Goal: Task Accomplishment & Management: Manage account settings

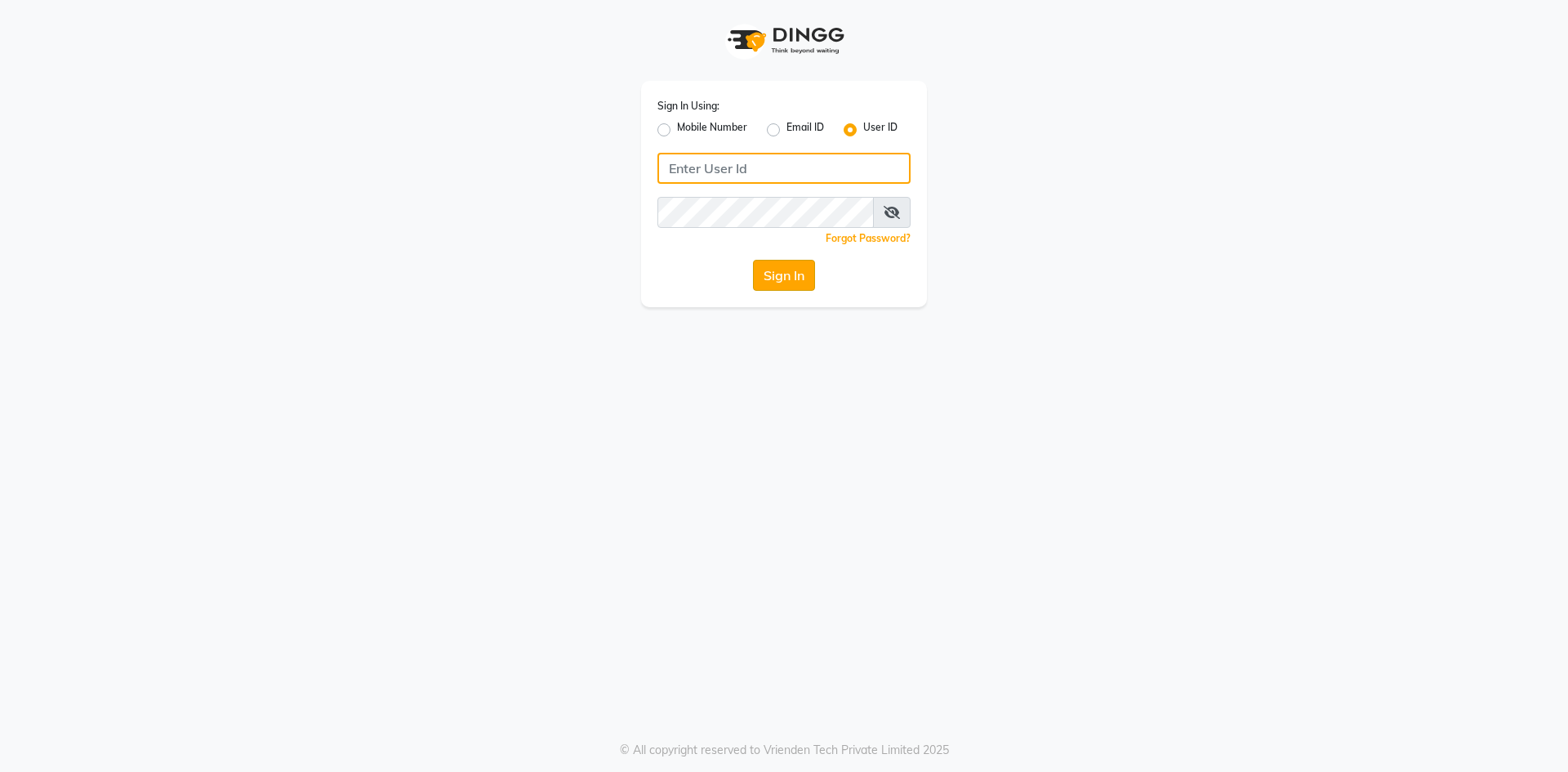
type input "bombay tattoo company"
click at [793, 280] on button "Sign In" at bounding box center [784, 275] width 62 height 31
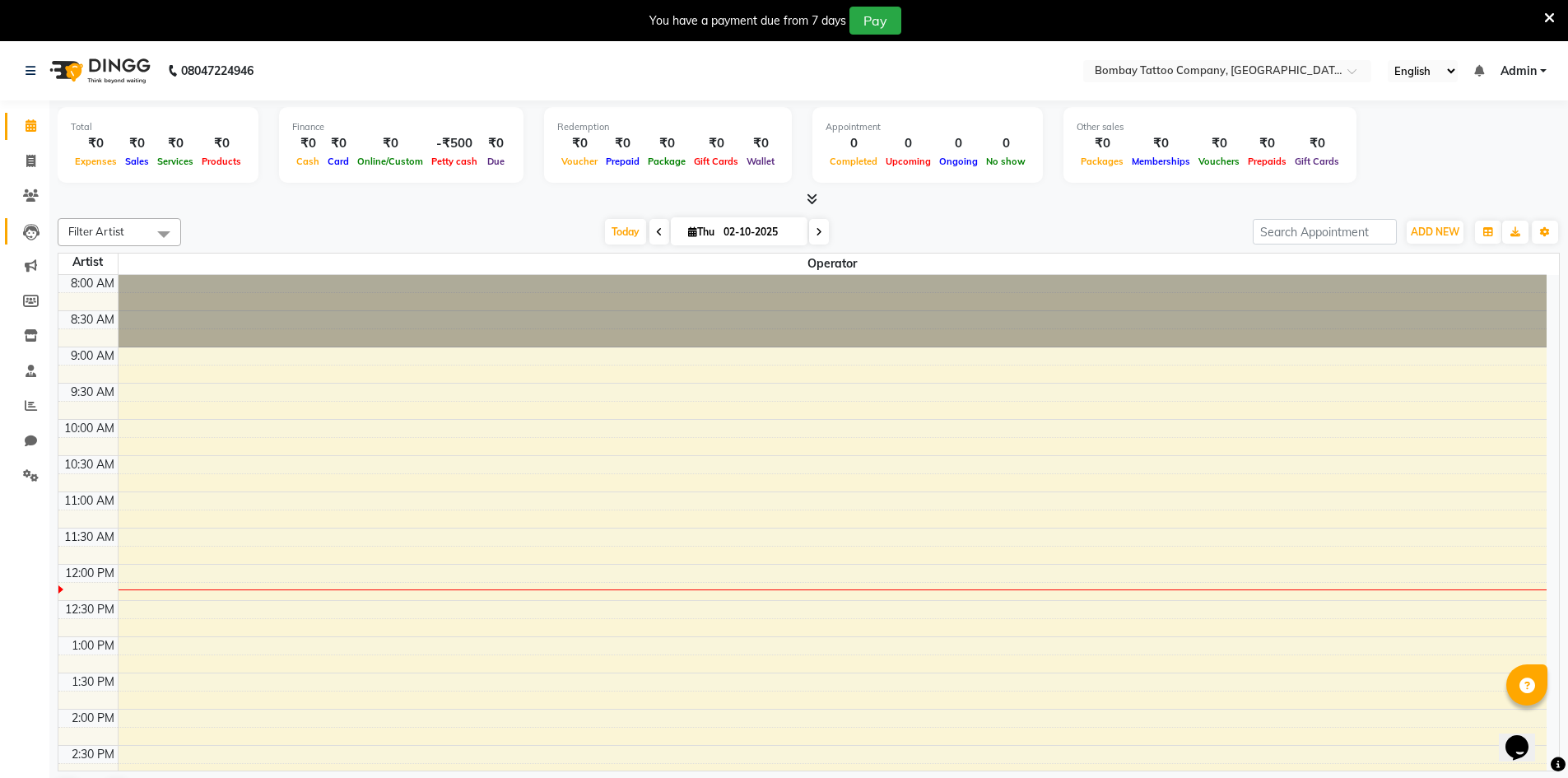
click at [34, 242] on link "Leads" at bounding box center [24, 232] width 39 height 27
select select "10"
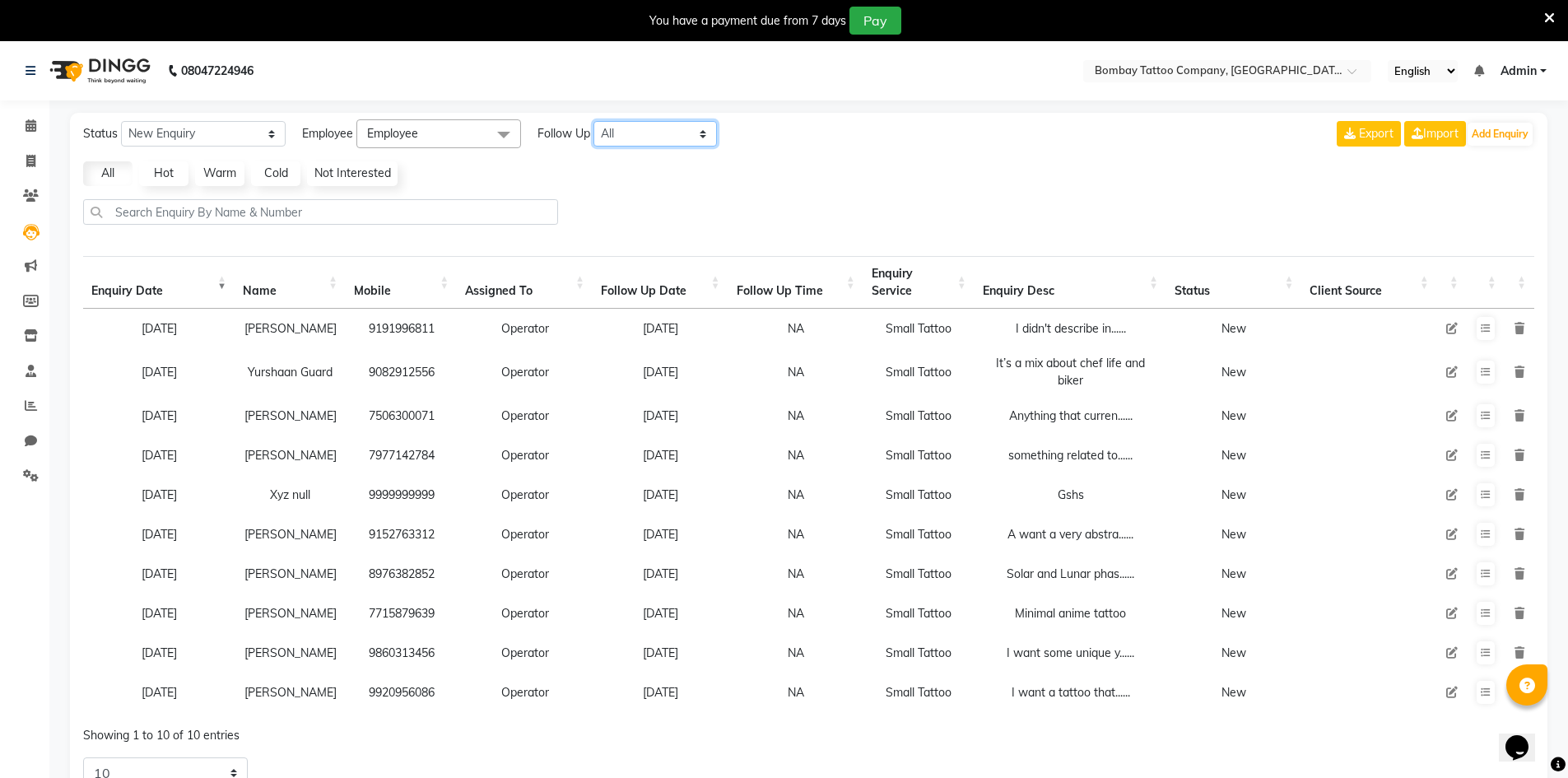
click at [672, 129] on select "All [DATE] [DATE] This Week This Month Custom" at bounding box center [655, 134] width 123 height 25
select select "today"
click at [595, 121] on select "All [DATE] [DATE] This Week This Month Custom" at bounding box center [655, 134] width 123 height 25
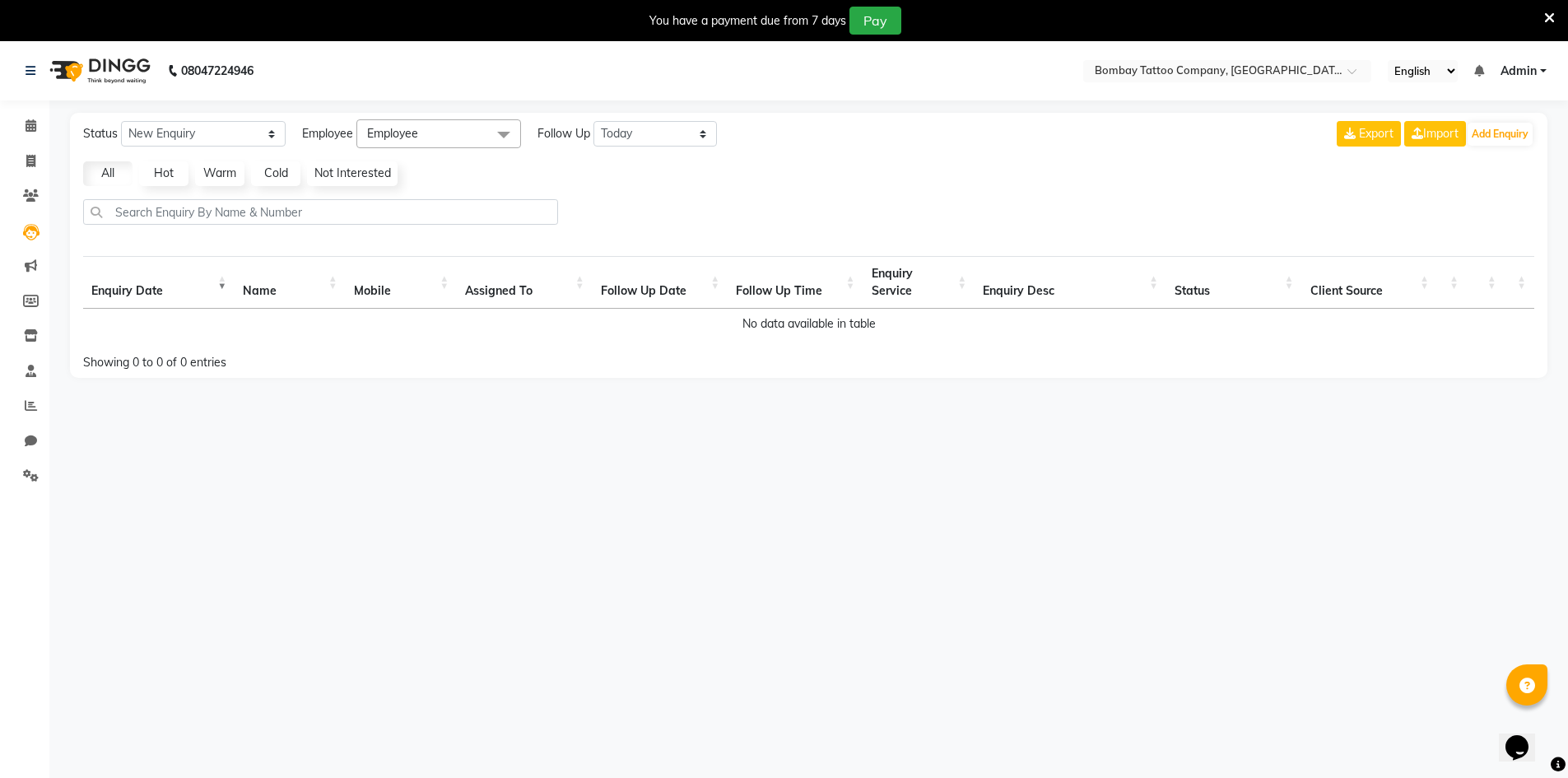
click at [485, 145] on span "Employee" at bounding box center [438, 134] width 165 height 29
click at [483, 236] on div "Operator" at bounding box center [438, 244] width 146 height 18
checkbox input "true"
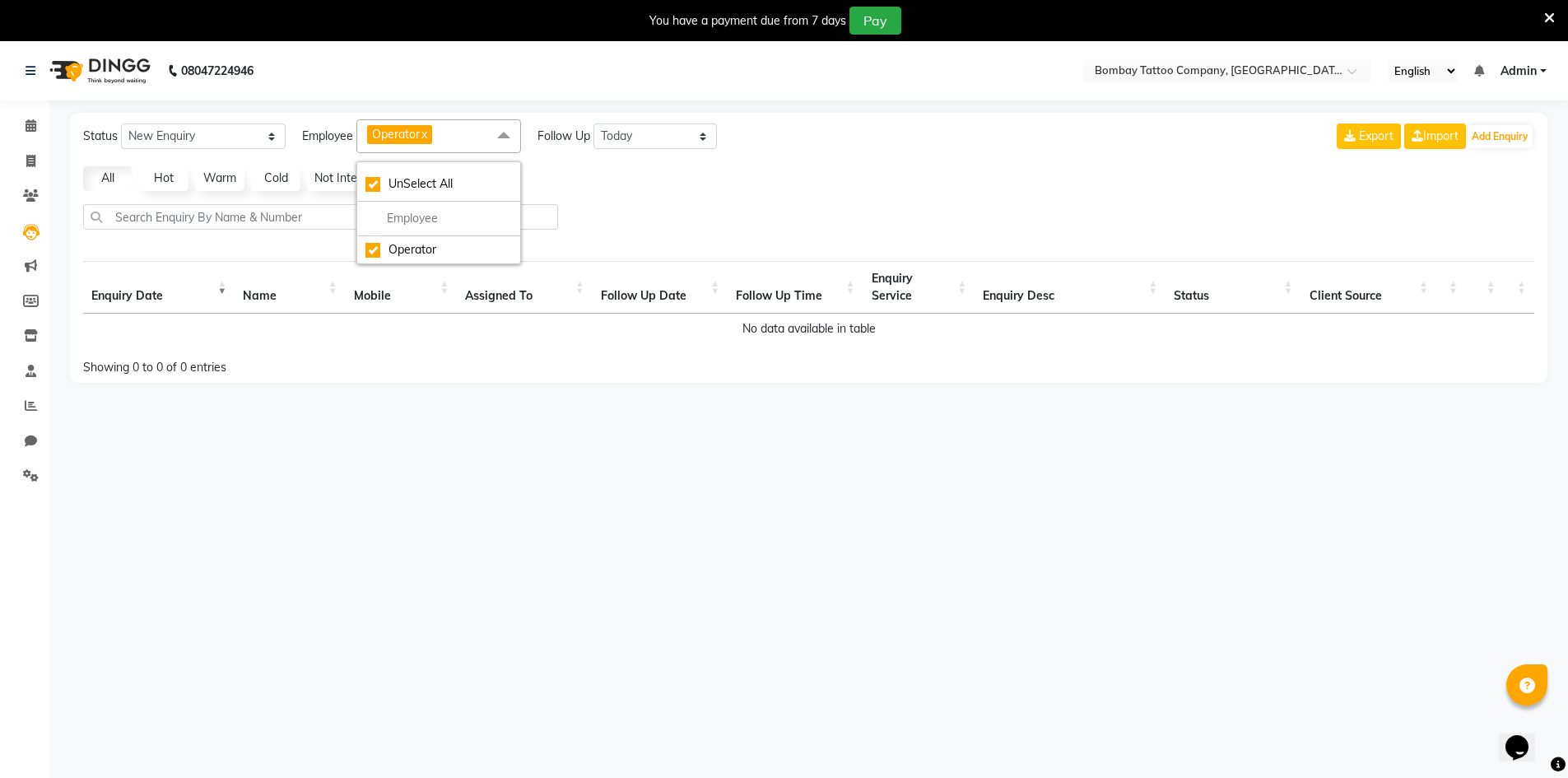
click at [638, 176] on div "All Hot Warm Cold Not Interested" at bounding box center [808, 178] width 1464 height 24
click at [229, 143] on select "New Enquiry Open Enquiry Converted Enquiry All" at bounding box center [203, 136] width 165 height 25
select select "Open"
click at [121, 124] on select "New Enquiry Open Enquiry Converted Enquiry All" at bounding box center [203, 136] width 165 height 25
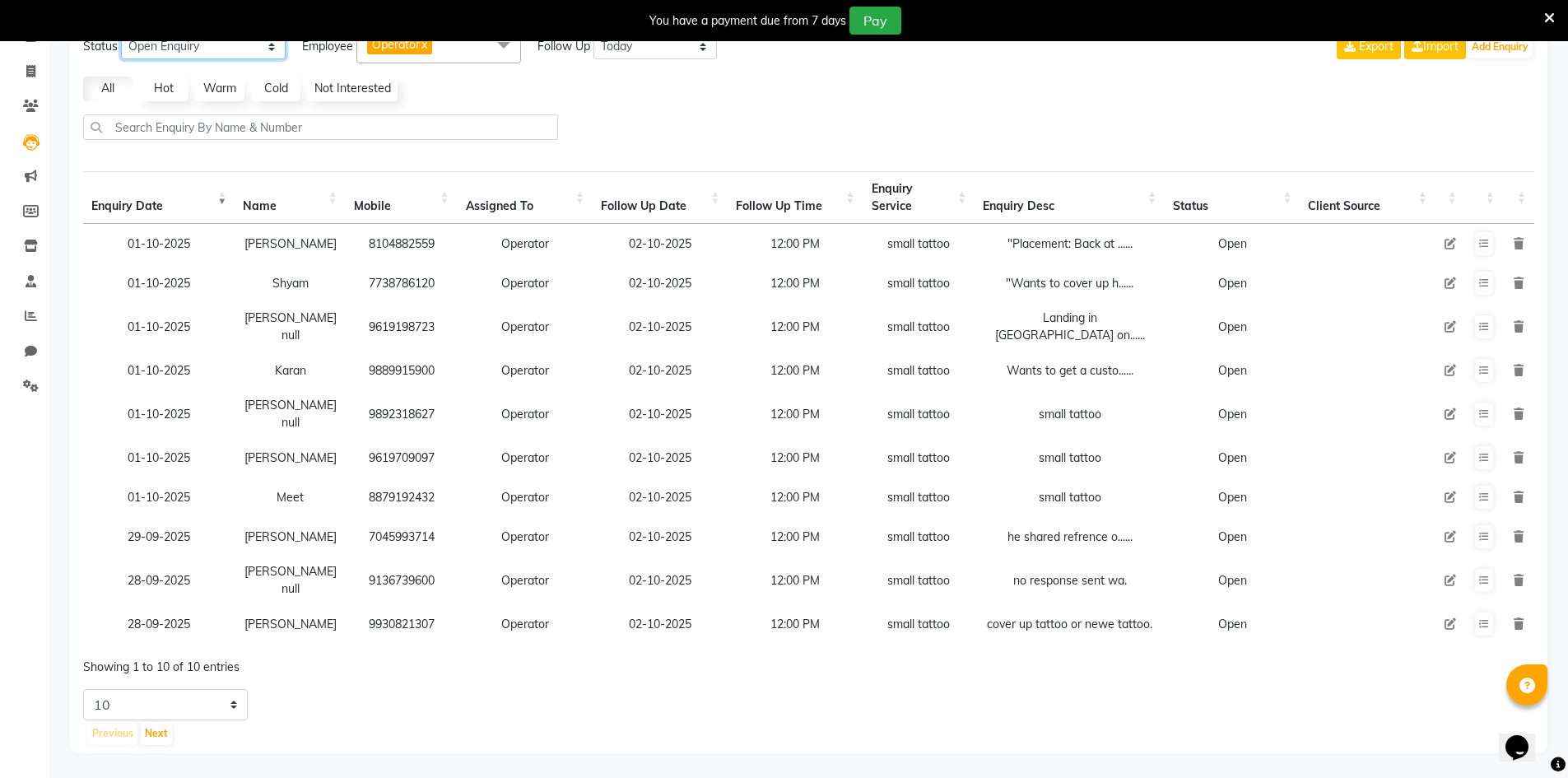
scroll to position [94, 0]
click at [223, 714] on select "5 10 20 50" at bounding box center [165, 704] width 165 height 31
select select "50"
click at [83, 689] on select "5 10 20 50" at bounding box center [165, 704] width 165 height 31
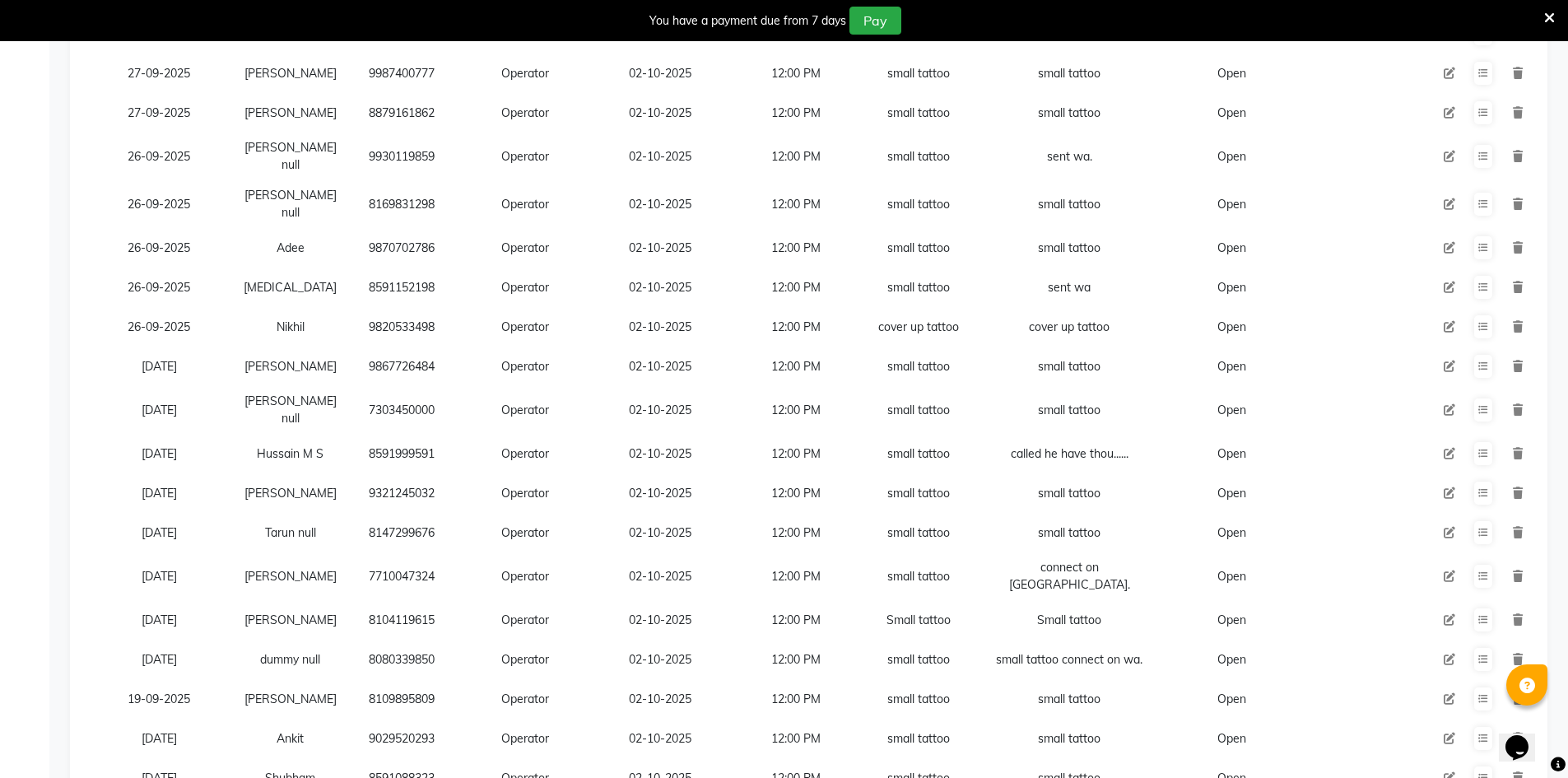
scroll to position [1019, 0]
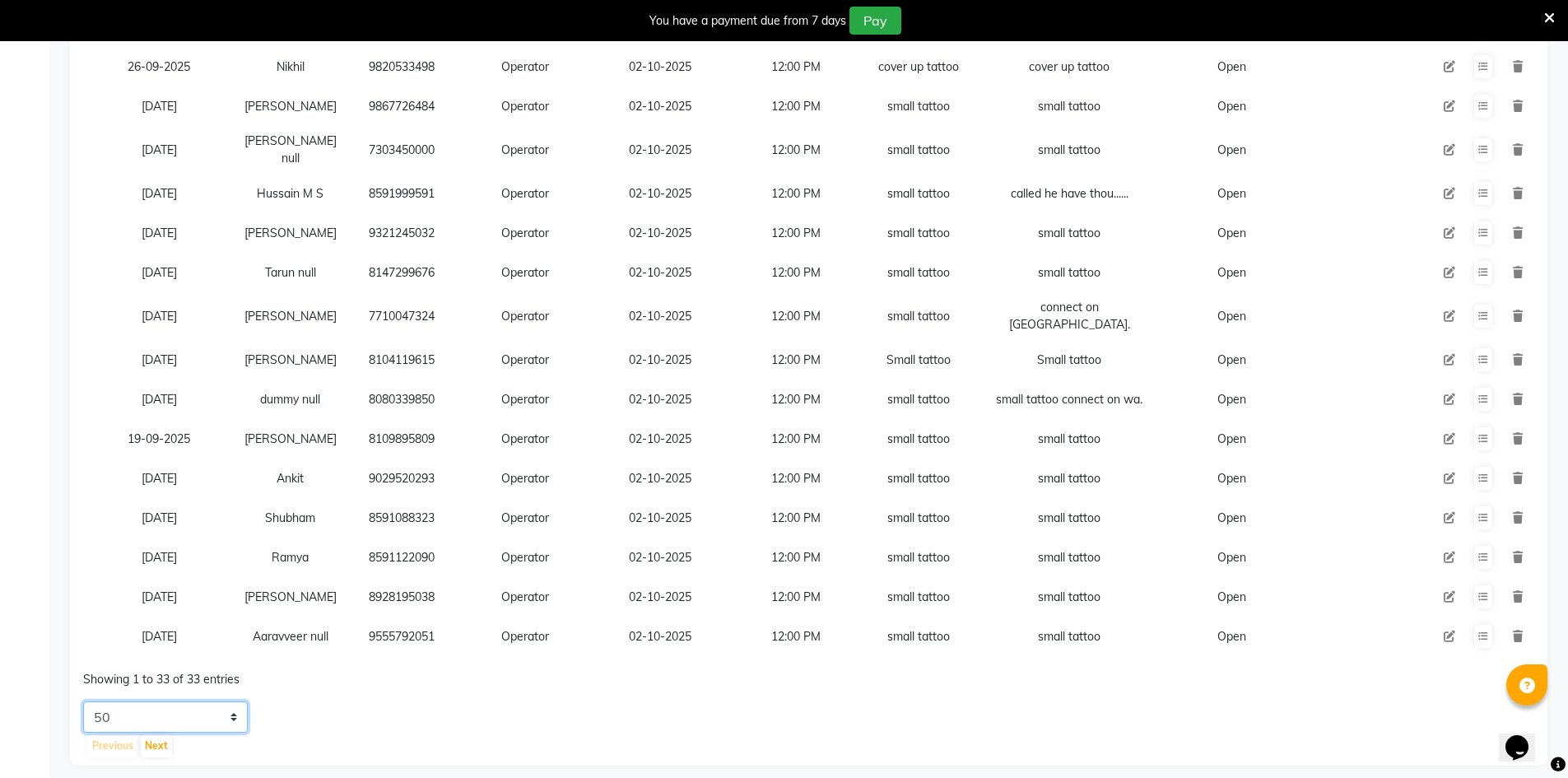
click at [226, 702] on select "5 10 20 50" at bounding box center [165, 717] width 165 height 31
click at [352, 617] on td "9555792051" at bounding box center [401, 636] width 112 height 39
click at [404, 500] on td "8591088323" at bounding box center [401, 518] width 112 height 39
click at [415, 502] on td "8591088323" at bounding box center [401, 518] width 112 height 39
